Goal: Find contact information: Find contact information

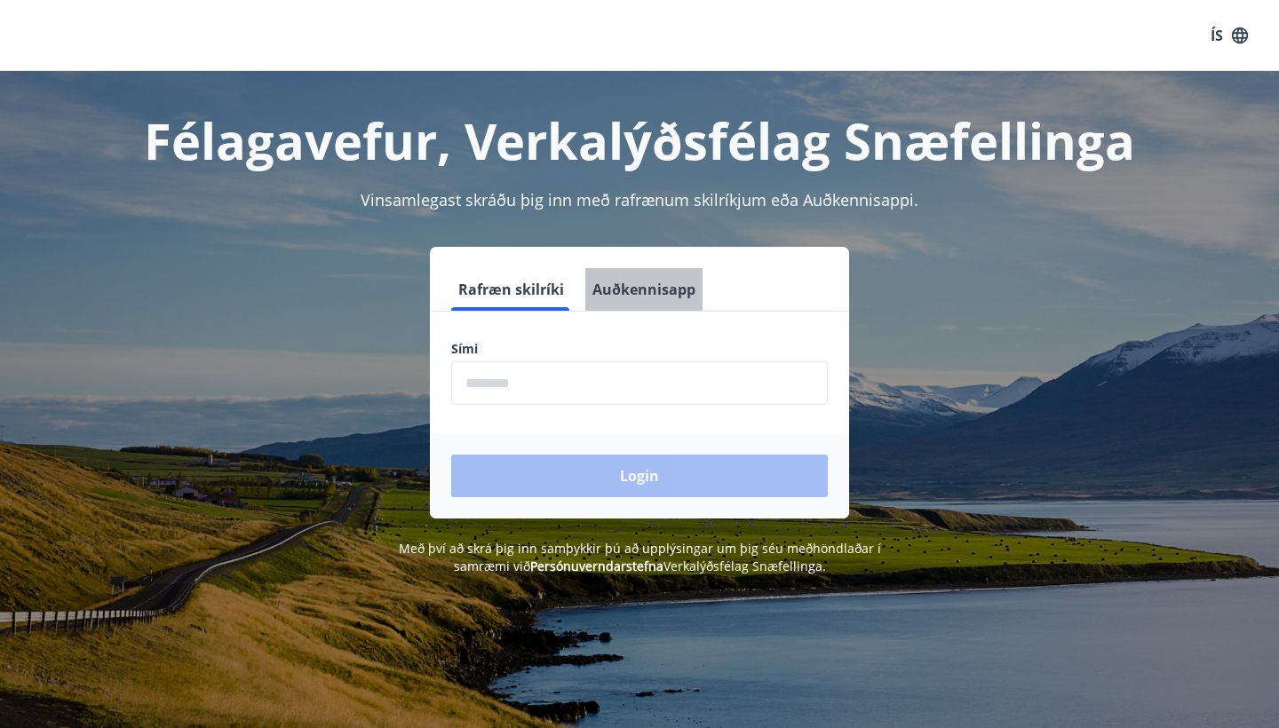
click at [663, 297] on button "Auðkennisapp" at bounding box center [643, 289] width 117 height 43
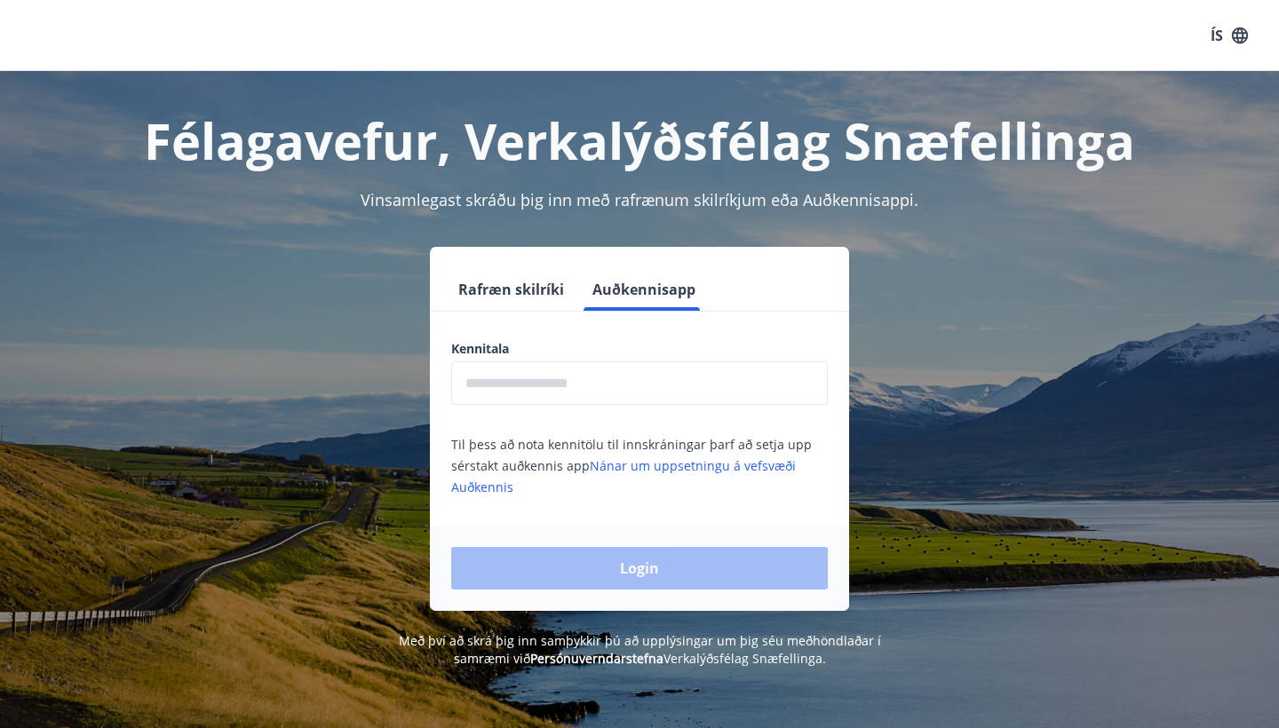
click at [605, 402] on input "text" at bounding box center [639, 384] width 377 height 44
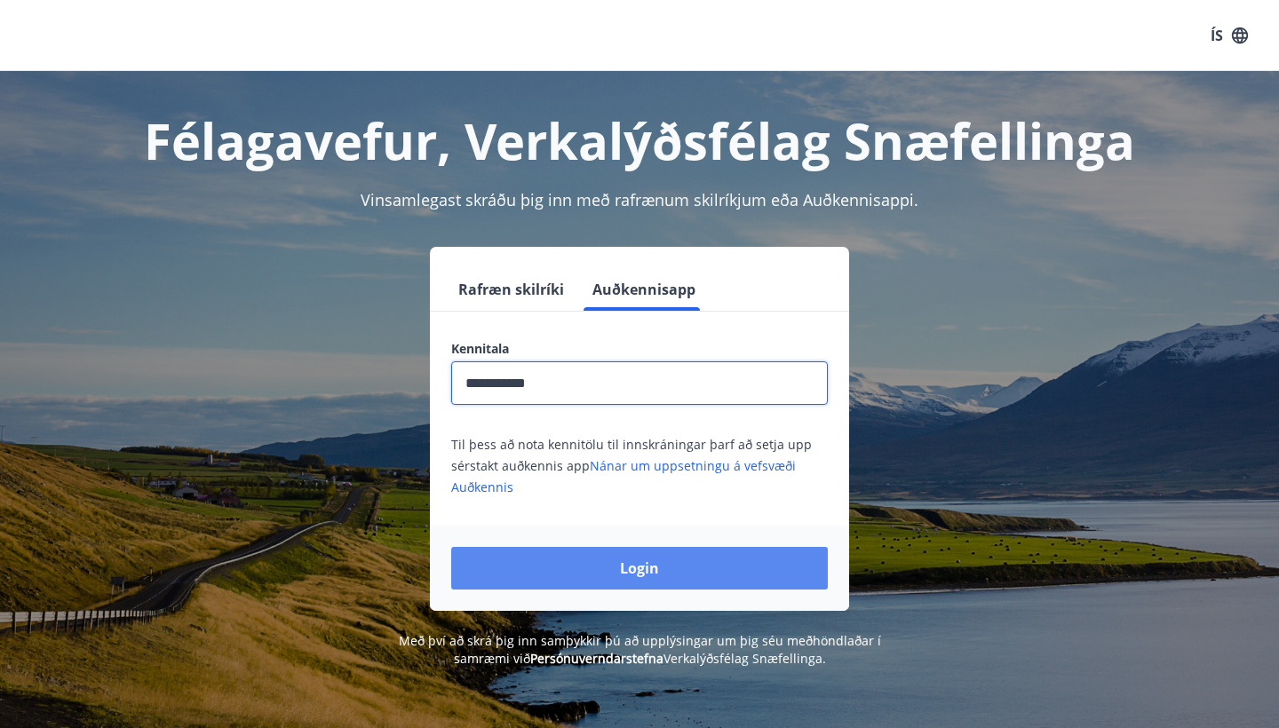
type input "**********"
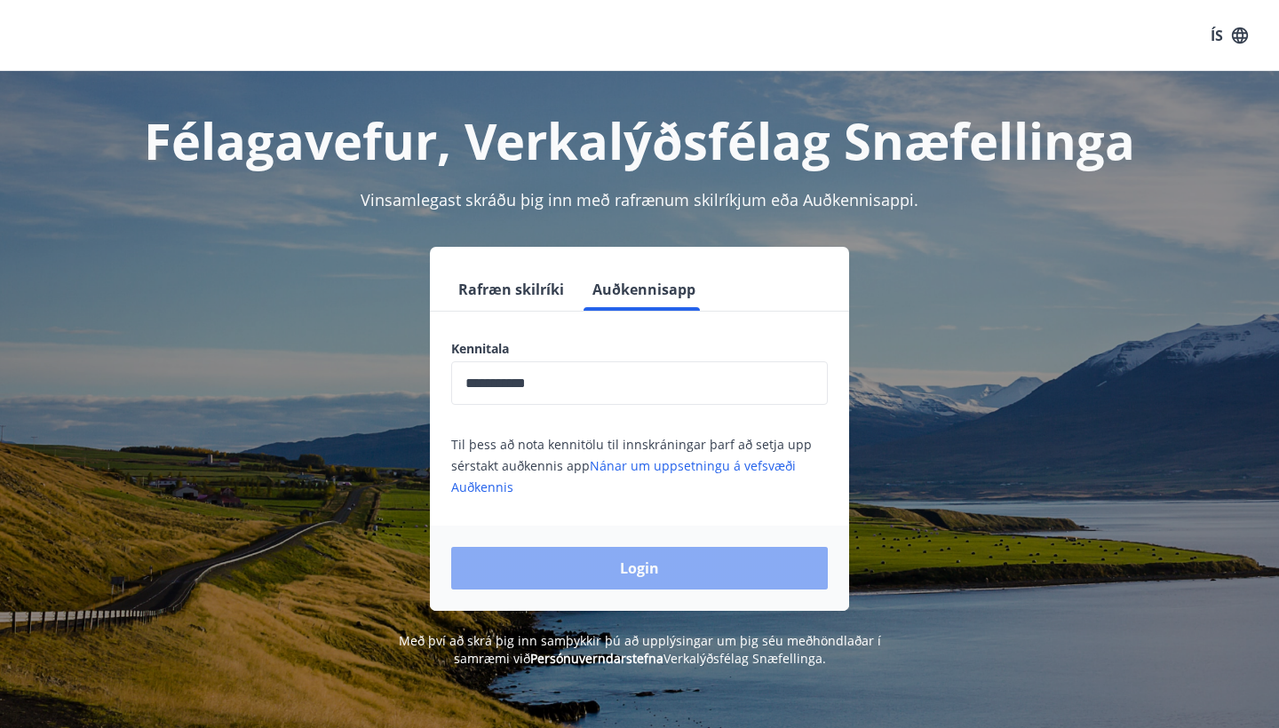
click at [608, 567] on button "Login" at bounding box center [639, 568] width 377 height 43
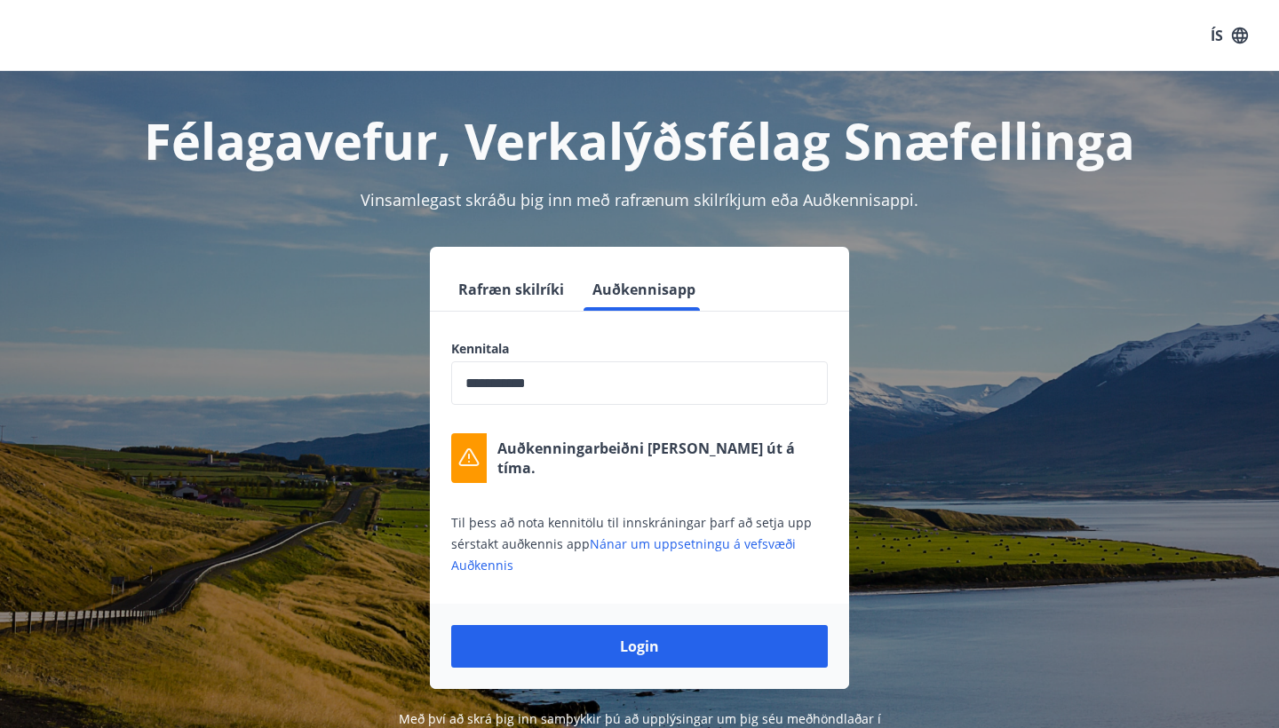
click at [626, 623] on div "Login" at bounding box center [639, 646] width 419 height 85
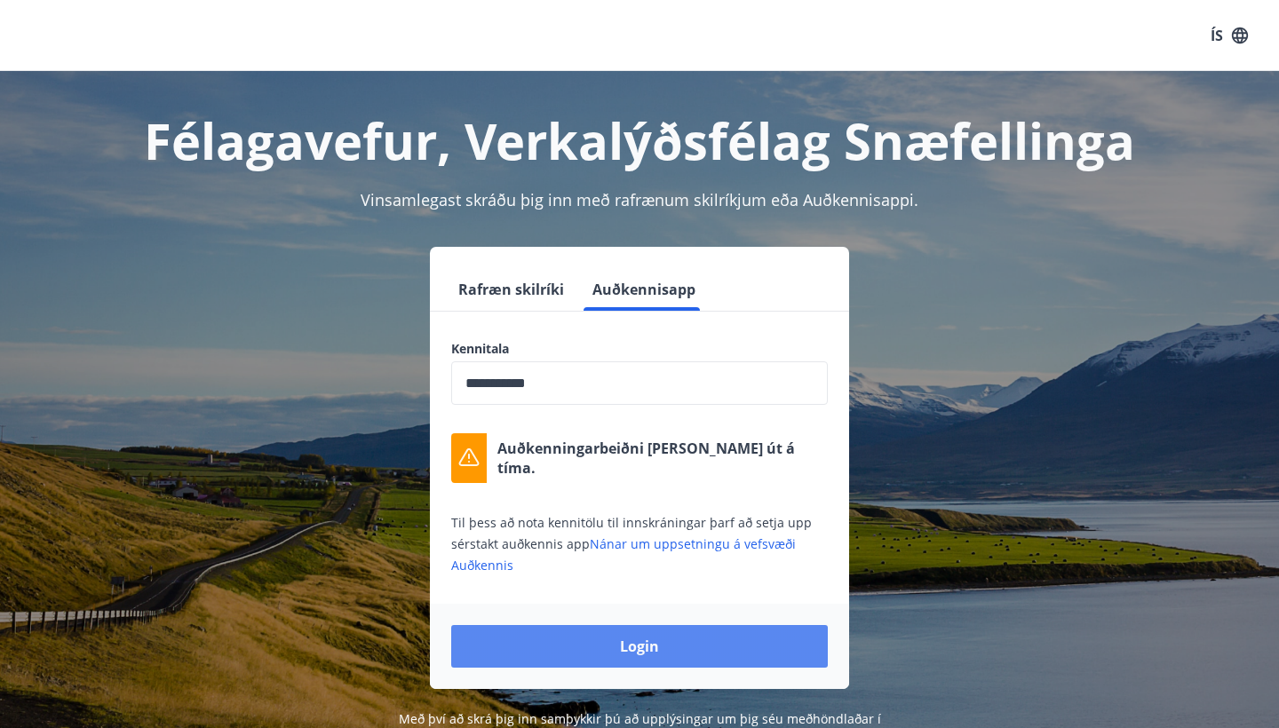
click at [643, 645] on button "Login" at bounding box center [639, 646] width 377 height 43
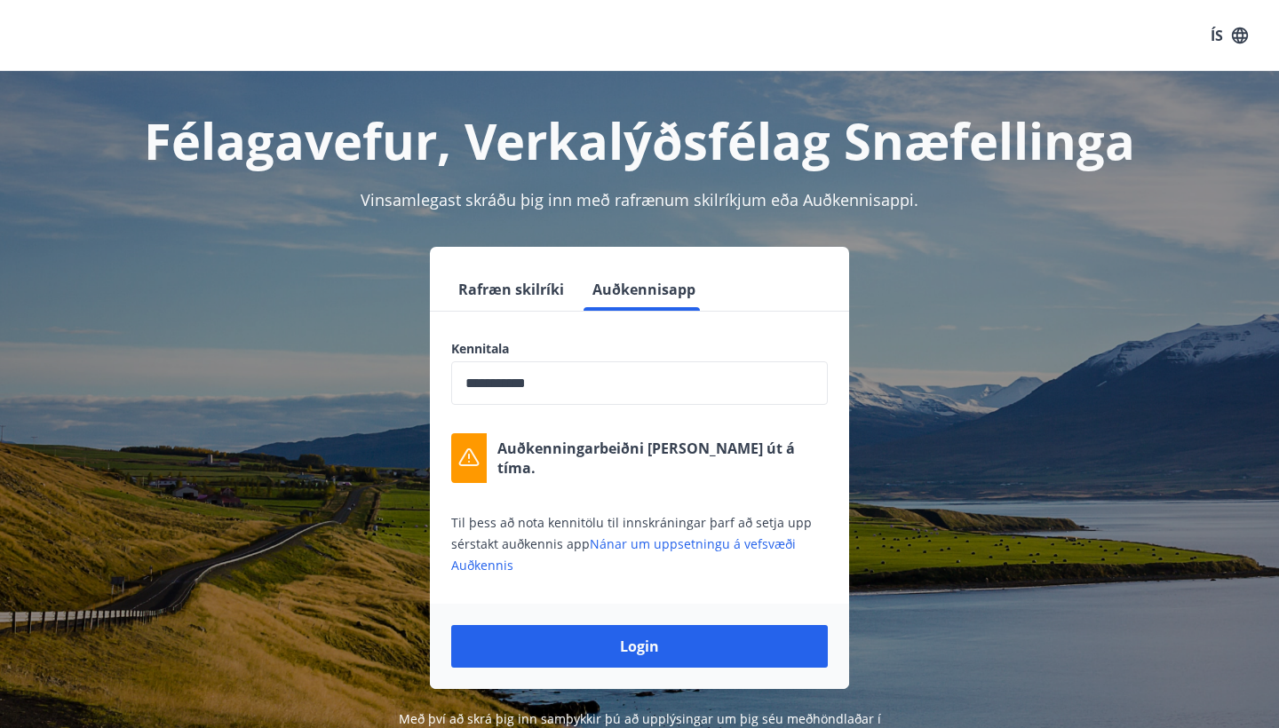
click at [528, 294] on button "Rafræn skilríki" at bounding box center [511, 289] width 120 height 43
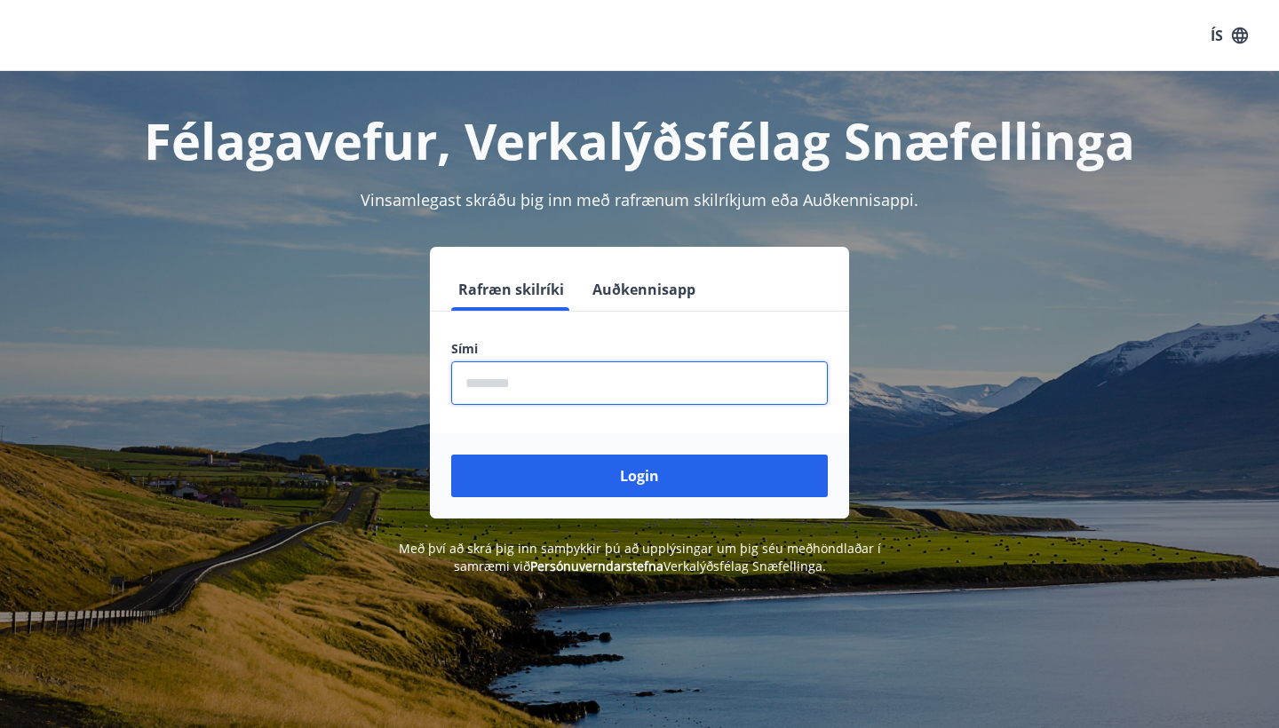
click at [532, 377] on input "phone" at bounding box center [639, 384] width 377 height 44
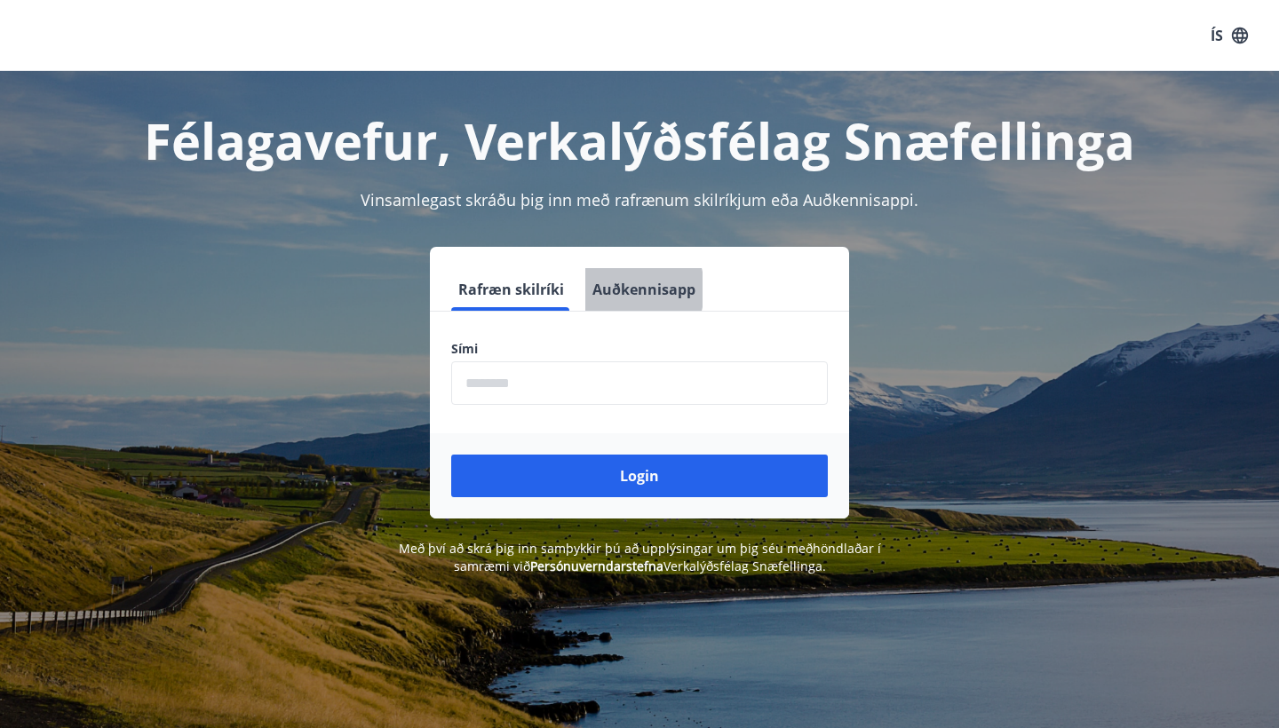
click at [614, 290] on button "Auðkennisapp" at bounding box center [643, 289] width 117 height 43
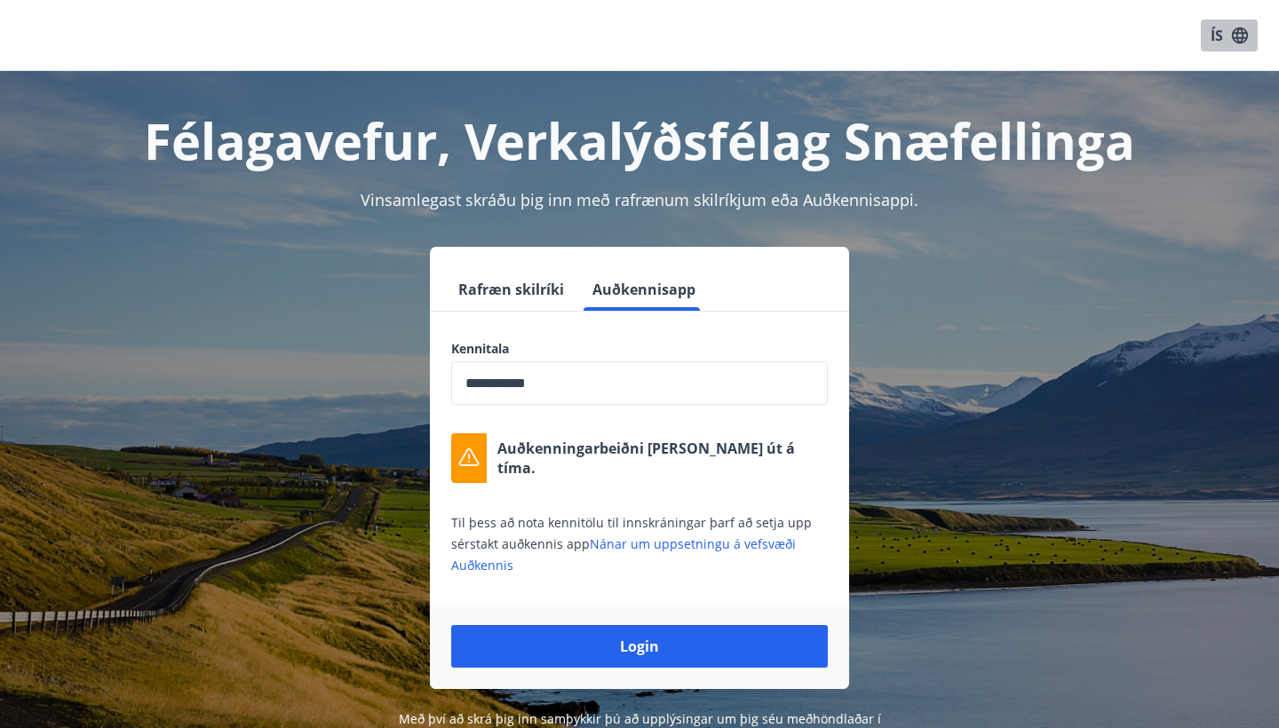
click at [1224, 38] on button "ÍS" at bounding box center [1229, 36] width 57 height 32
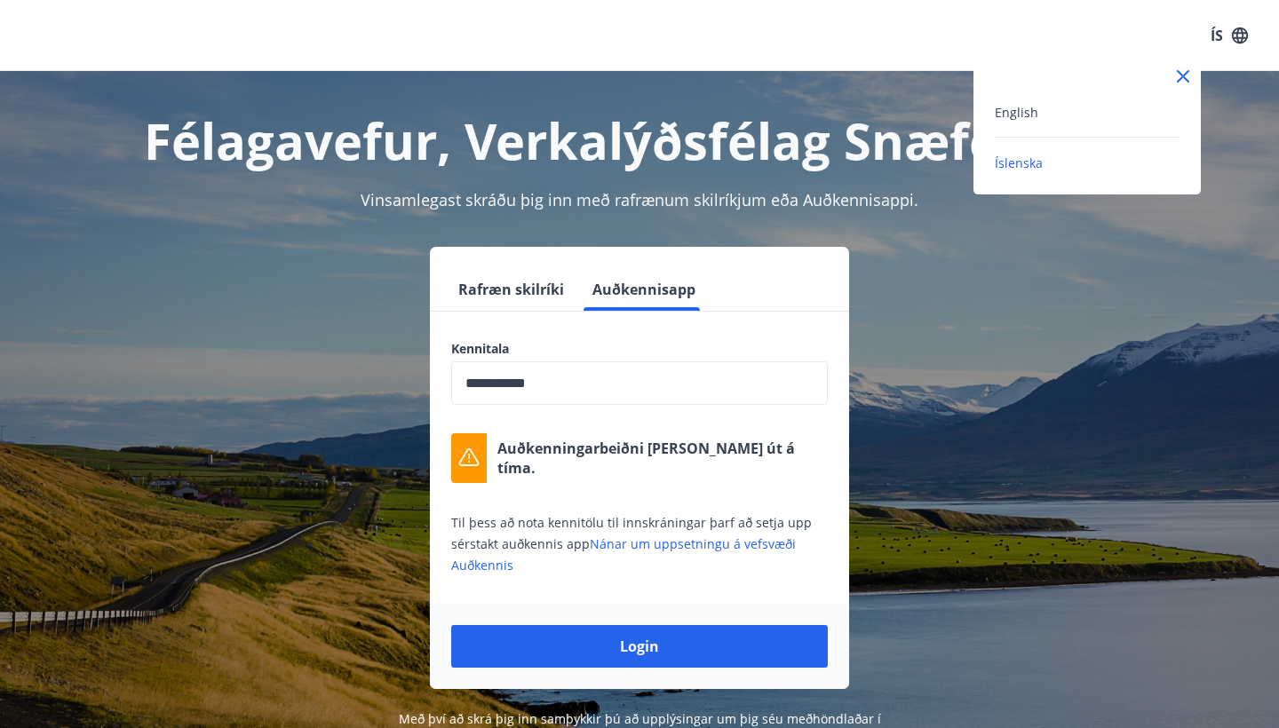
click at [1104, 105] on div "English" at bounding box center [1087, 111] width 185 height 21
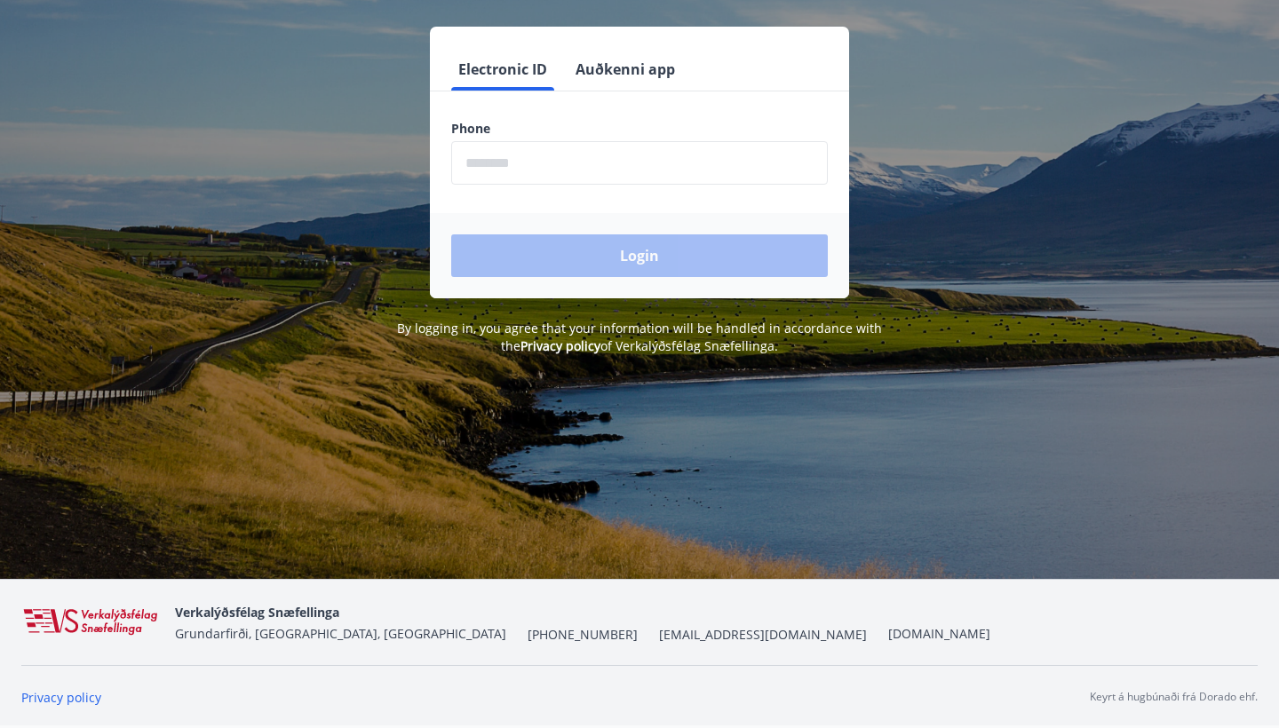
scroll to position [220, 0]
click at [659, 637] on span "[EMAIL_ADDRESS][DOMAIN_NAME]" at bounding box center [763, 635] width 208 height 18
drag, startPoint x: 616, startPoint y: 639, endPoint x: 528, endPoint y: 635, distance: 88.0
click at [528, 635] on div "Verkalýðsfélag Snæfellinga Grundarfirði, [GEOGRAPHIC_DATA], [GEOGRAPHIC_DATA] […" at bounding box center [582, 622] width 815 height 43
copy span "[EMAIL_ADDRESS][DOMAIN_NAME]"
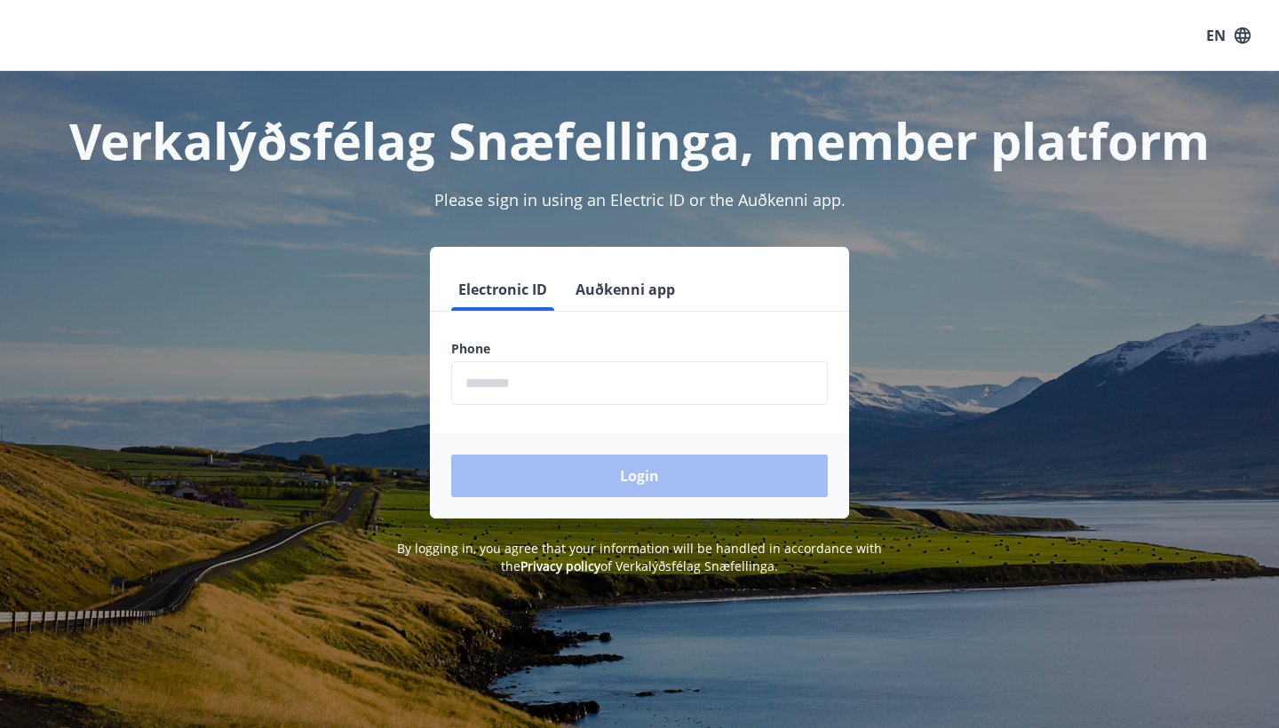
scroll to position [0, 0]
